Goal: Task Accomplishment & Management: Manage account settings

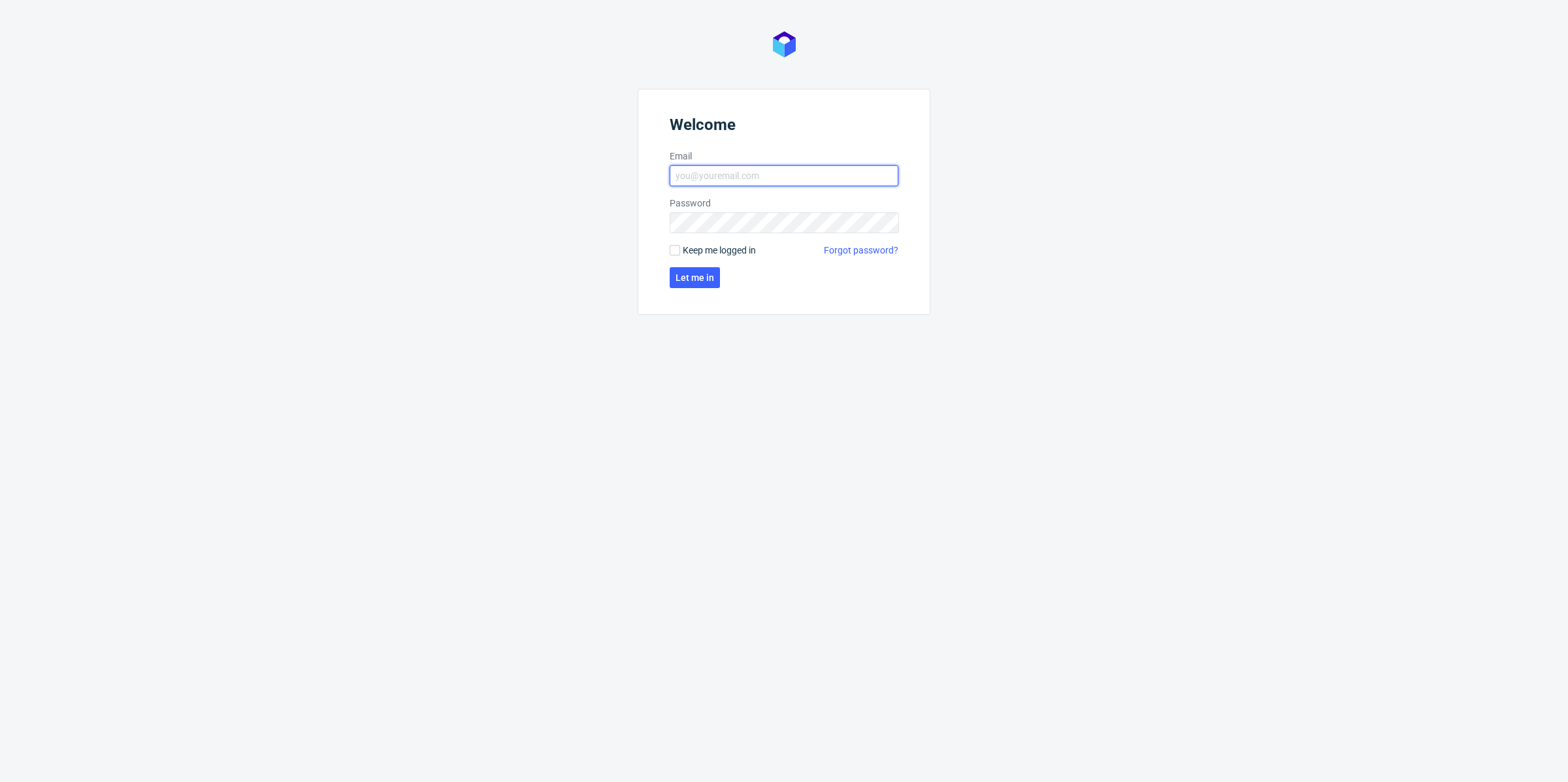
click at [831, 165] on input "Email" at bounding box center [783, 175] width 228 height 21
type input "[EMAIL_ADDRESS][DOMAIN_NAME]"
click button "Let me in" at bounding box center [695, 277] width 50 height 21
drag, startPoint x: 768, startPoint y: 243, endPoint x: 768, endPoint y: 233, distance: 10.0
click at [769, 239] on form "Welcome Email [EMAIL_ADDRESS][DOMAIN_NAME] Password Wrong credentials Keep me l…" at bounding box center [783, 213] width 293 height 248
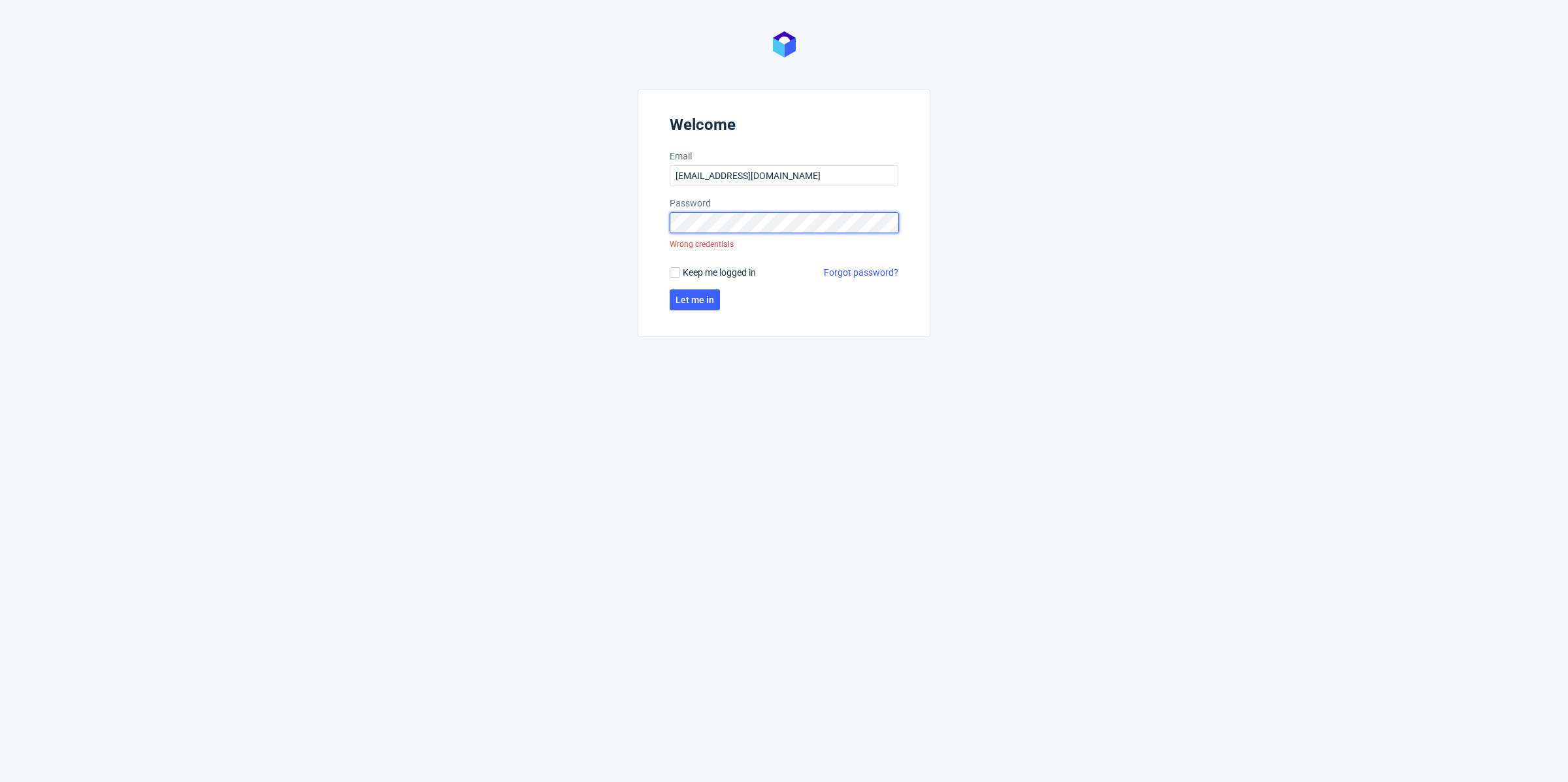
click button "Let me in" at bounding box center [695, 299] width 50 height 21
